Goal: Task Accomplishment & Management: Manage account settings

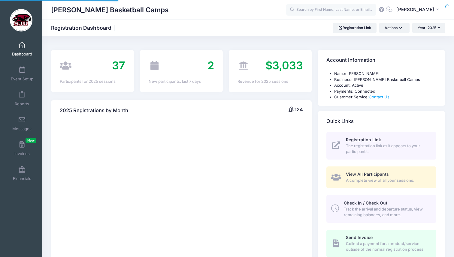
select select
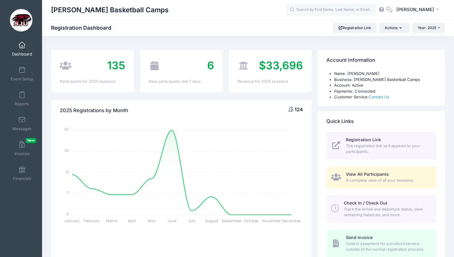
click at [272, 69] on span "$33,696" at bounding box center [281, 65] width 44 height 13
click at [15, 149] on link "Invoices New" at bounding box center [22, 148] width 29 height 21
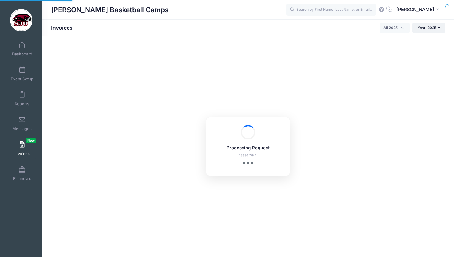
select select
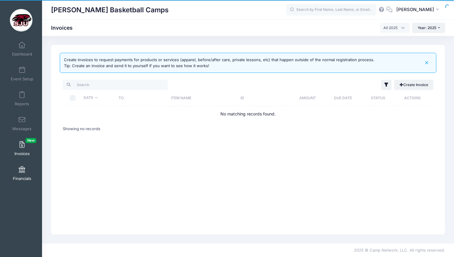
click at [17, 175] on link "Financials" at bounding box center [22, 173] width 29 height 21
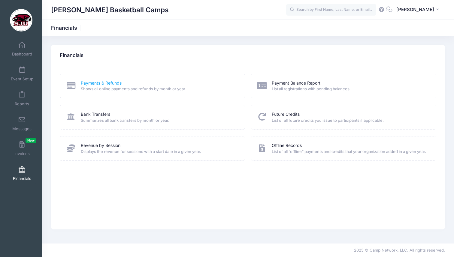
click at [103, 83] on link "Payments & Refunds" at bounding box center [101, 83] width 41 height 6
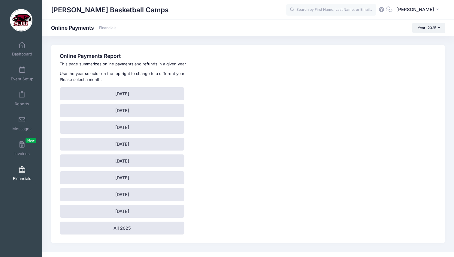
scroll to position [9, 0]
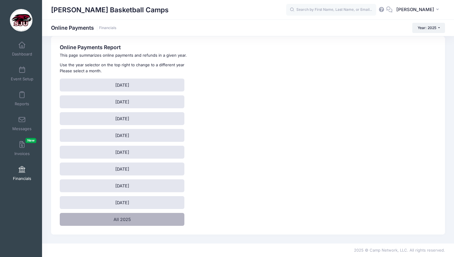
click at [100, 220] on link "All 2025" at bounding box center [122, 219] width 125 height 13
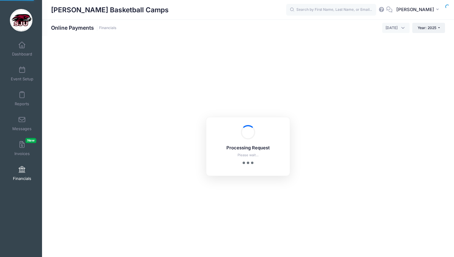
select select "10"
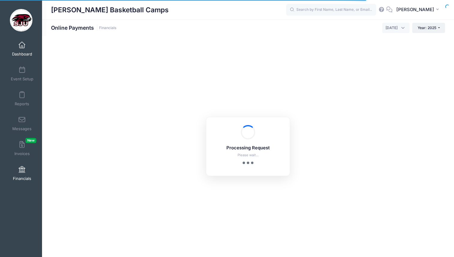
click at [22, 46] on span at bounding box center [22, 45] width 0 height 7
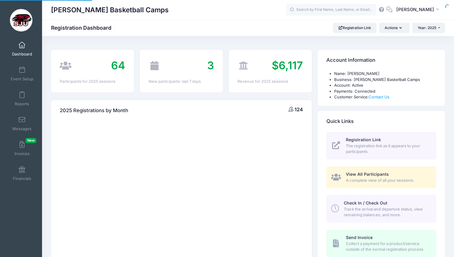
select select
